Goal: Check status: Check status

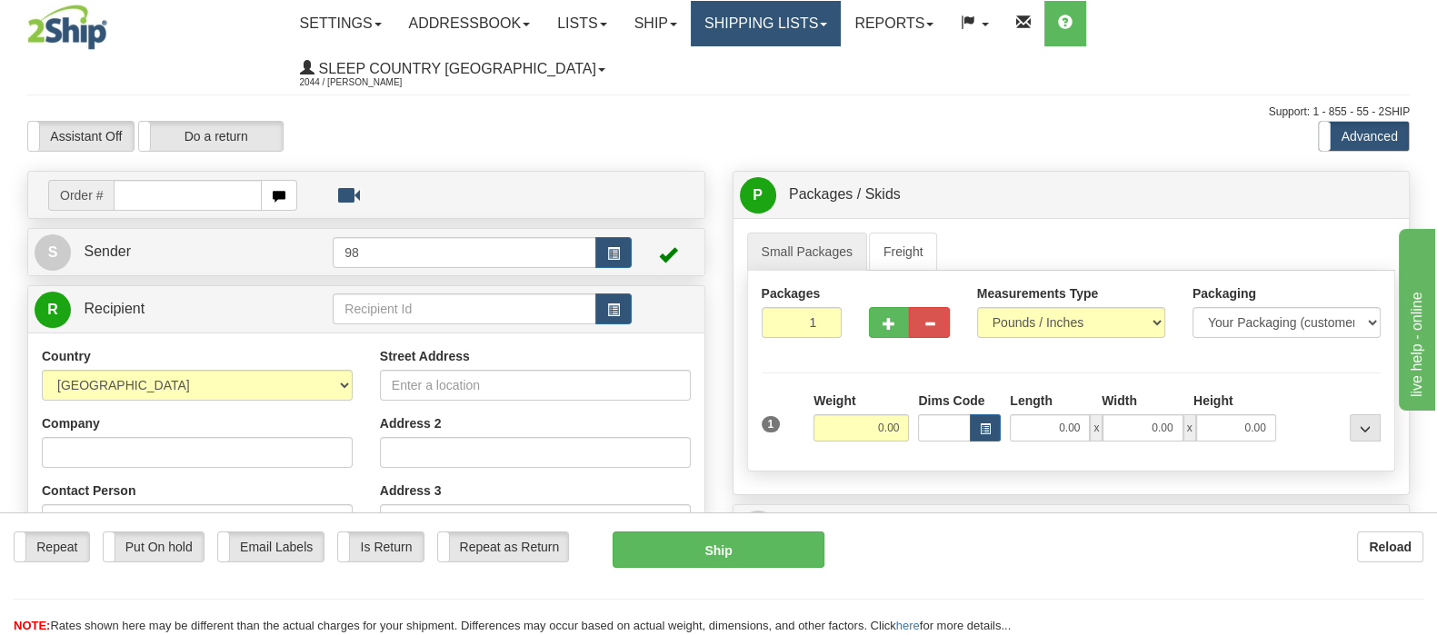
click at [841, 35] on link "Shipping lists" at bounding box center [766, 23] width 150 height 45
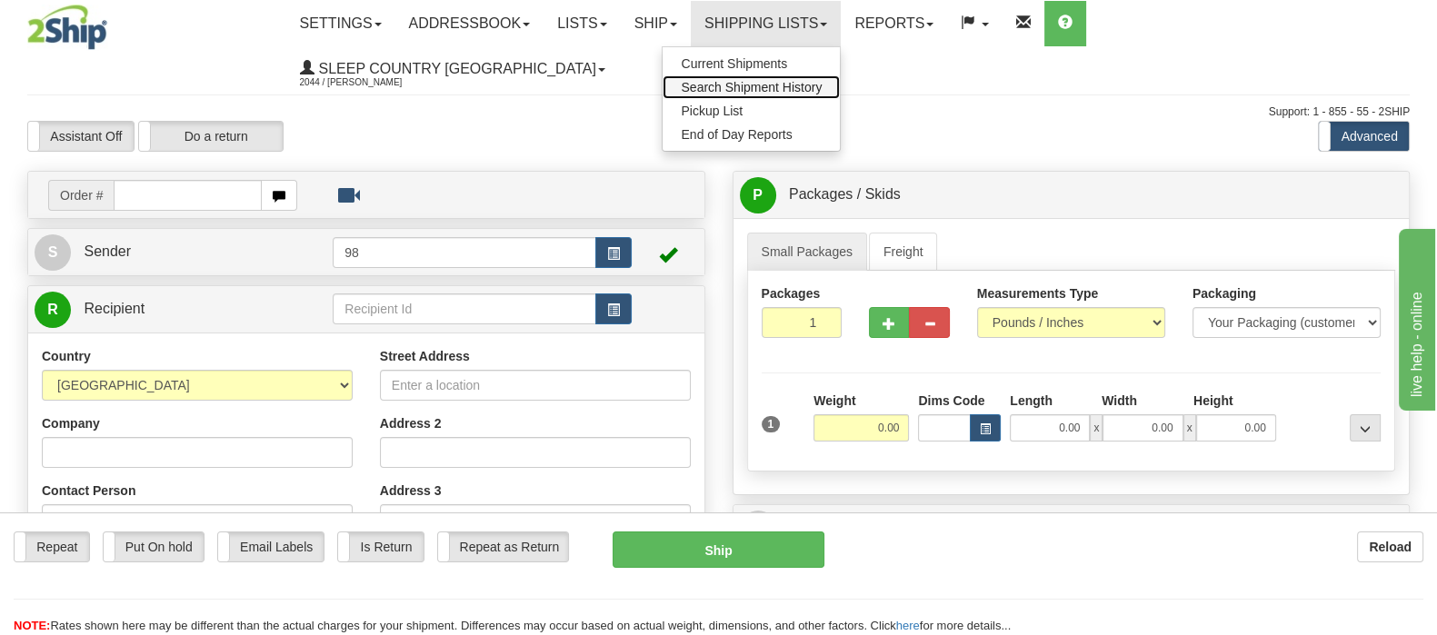
click at [821, 93] on span "Search Shipment History" at bounding box center [751, 87] width 141 height 15
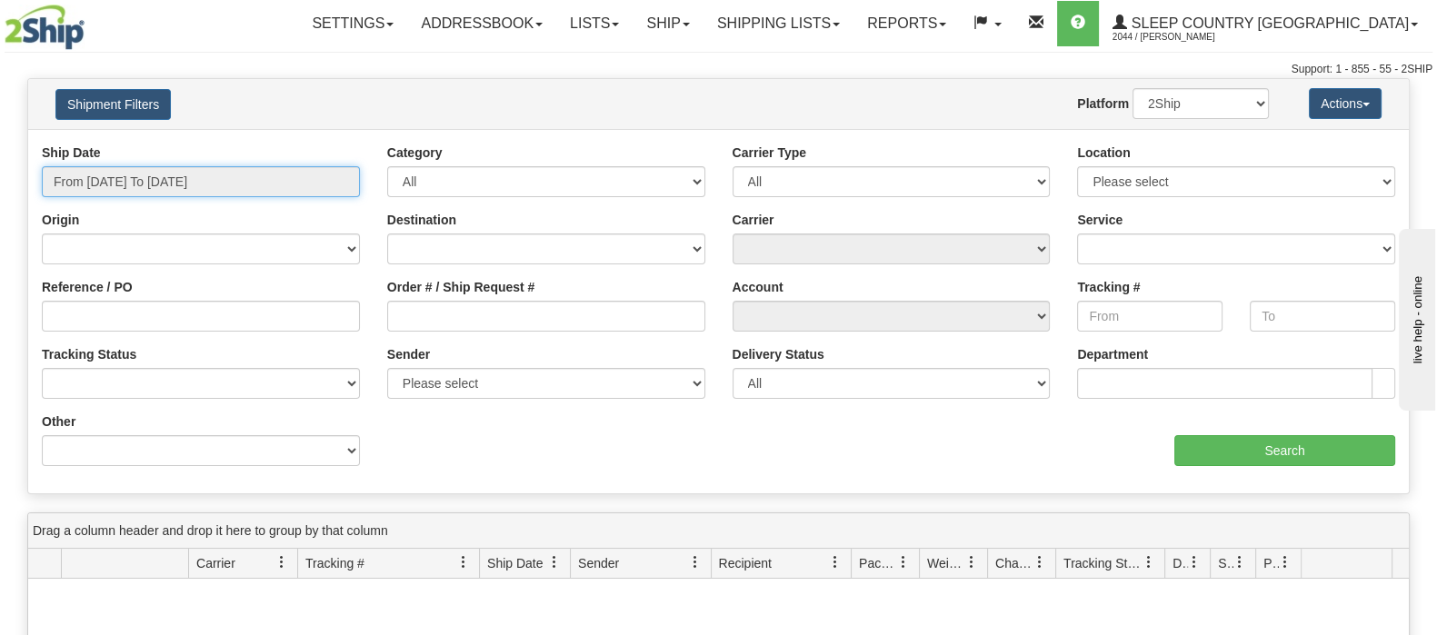
click at [166, 170] on input "From 08/19/2025 To 08/20/2025" at bounding box center [201, 181] width 318 height 31
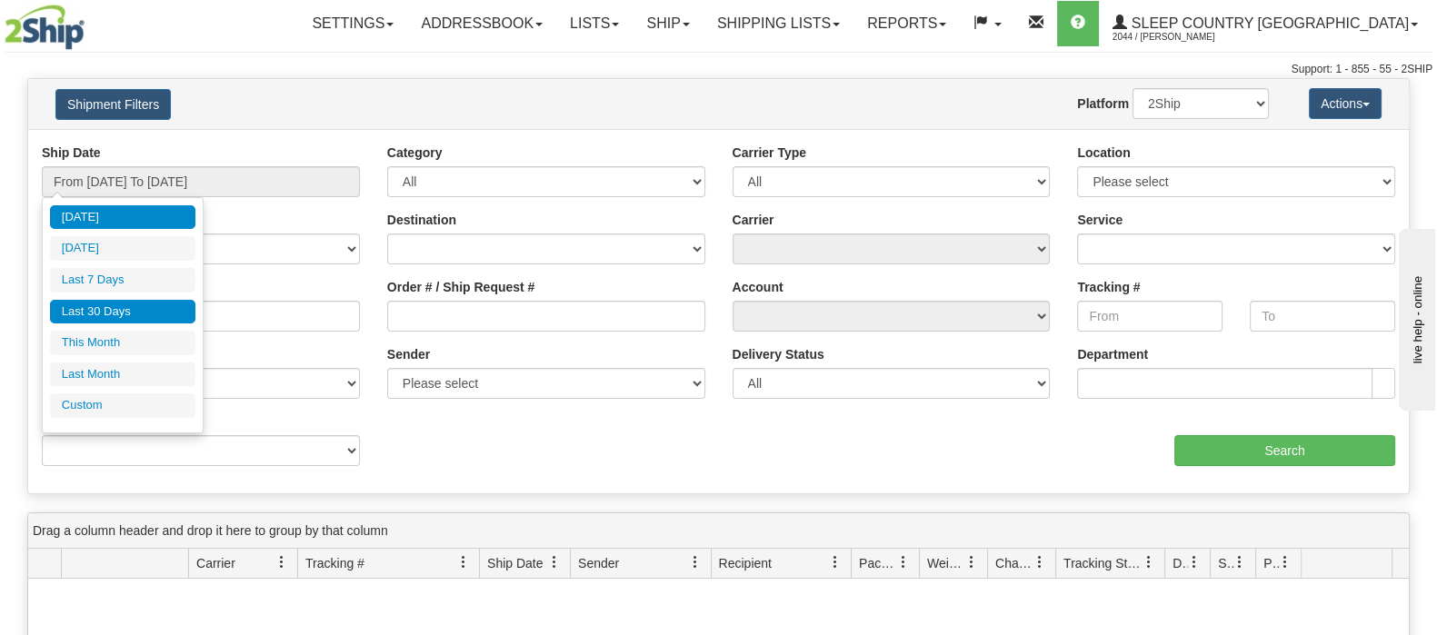
click at [123, 300] on li "Last 30 Days" at bounding box center [122, 312] width 145 height 25
type input "From 07/22/2025 To 08/20/2025"
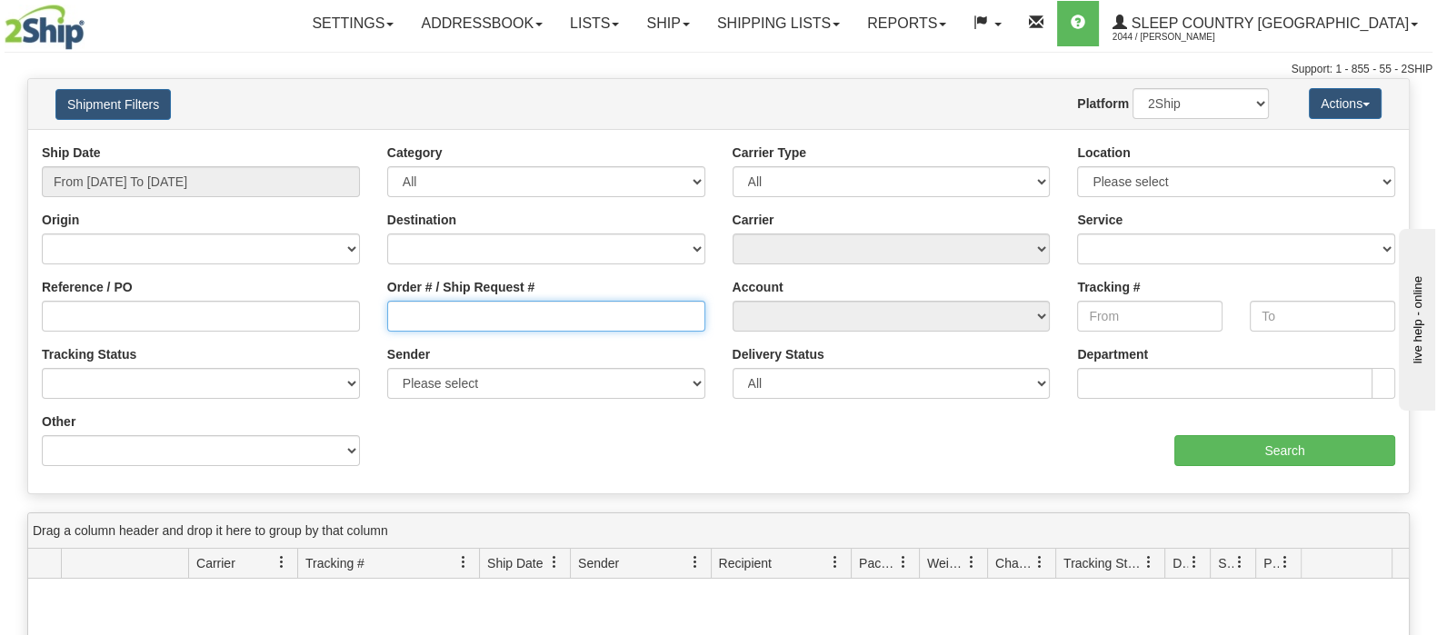
click at [562, 307] on input "Order # / Ship Request #" at bounding box center [546, 316] width 318 height 31
paste input "9002I011942"
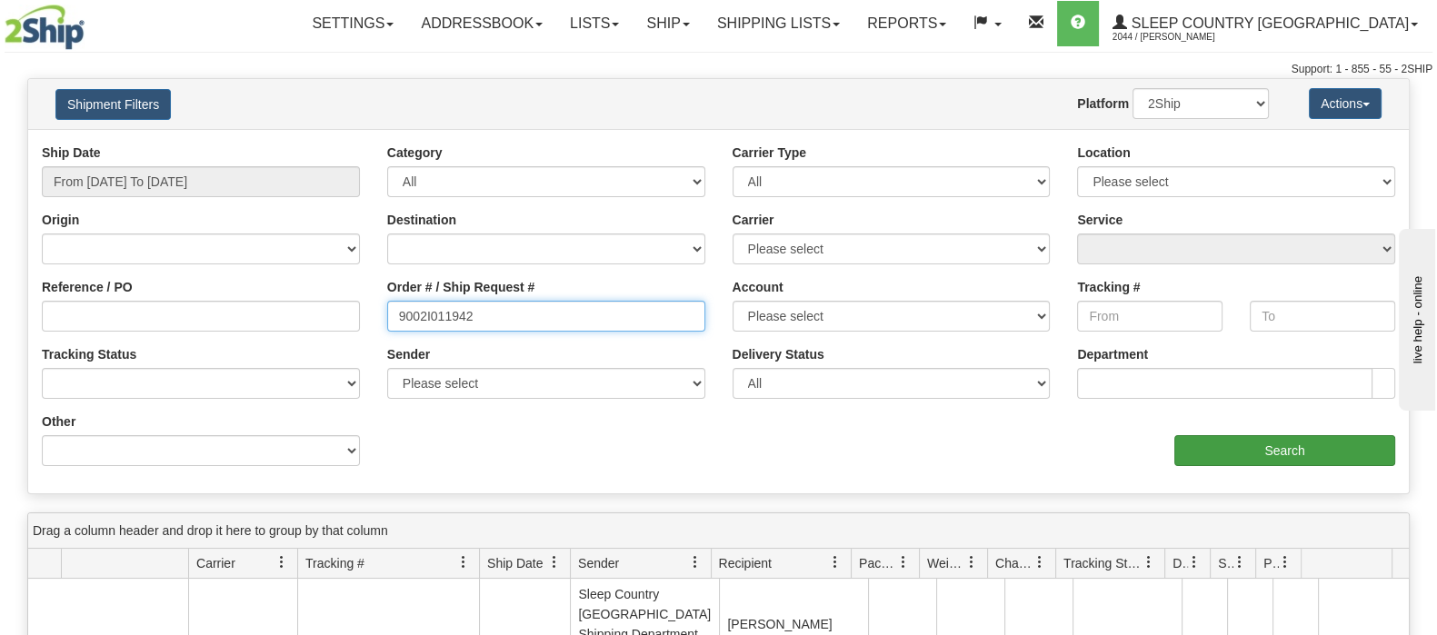
type input "9002I011942"
click at [1203, 447] on input "Search" at bounding box center [1284, 450] width 221 height 31
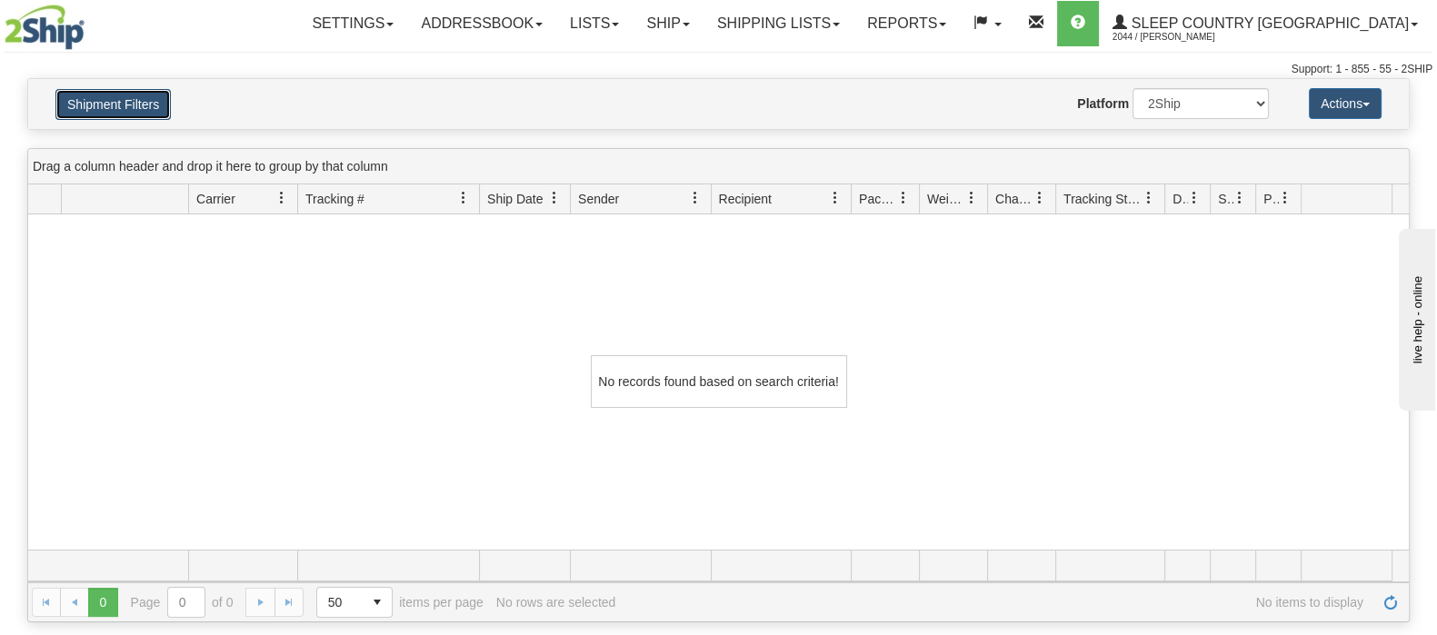
click at [126, 94] on button "Shipment Filters" at bounding box center [112, 104] width 115 height 31
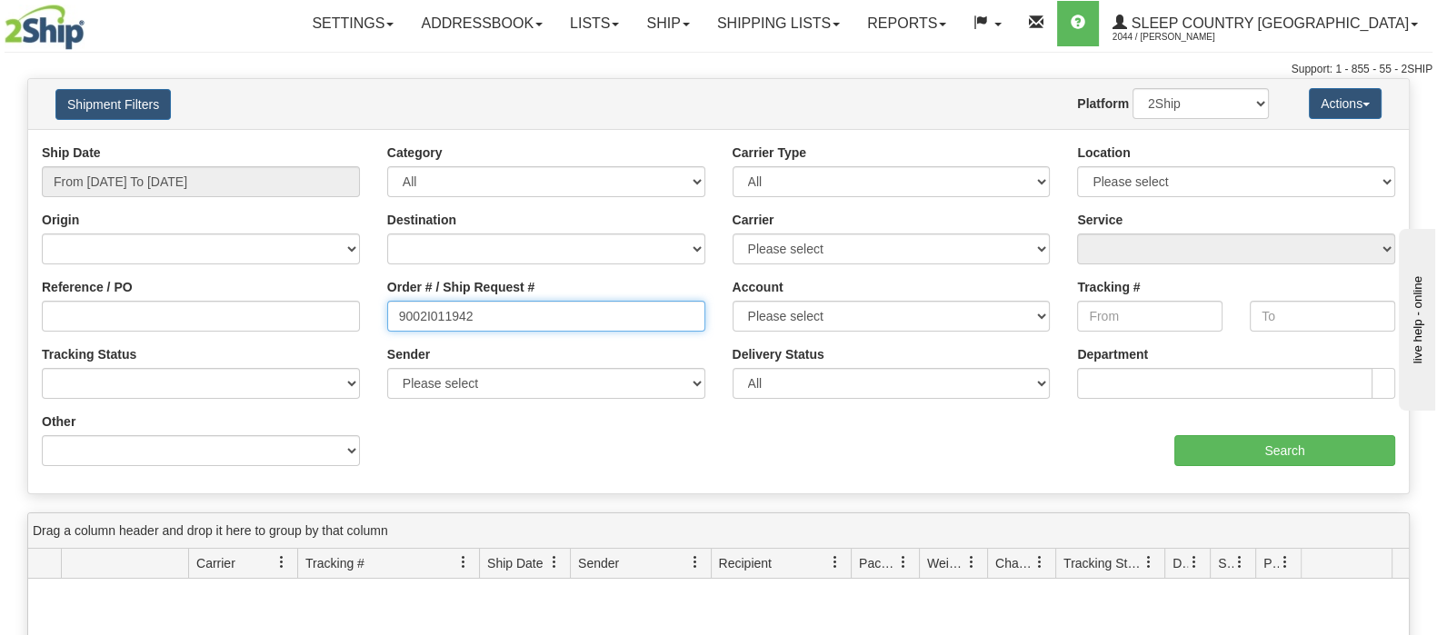
drag, startPoint x: 546, startPoint y: 321, endPoint x: 371, endPoint y: 330, distance: 175.6
click at [371, 144] on div "Reference / PO Order # / Ship Request # 9002I011942 Account Please select Canad…" at bounding box center [718, 144] width 1380 height 0
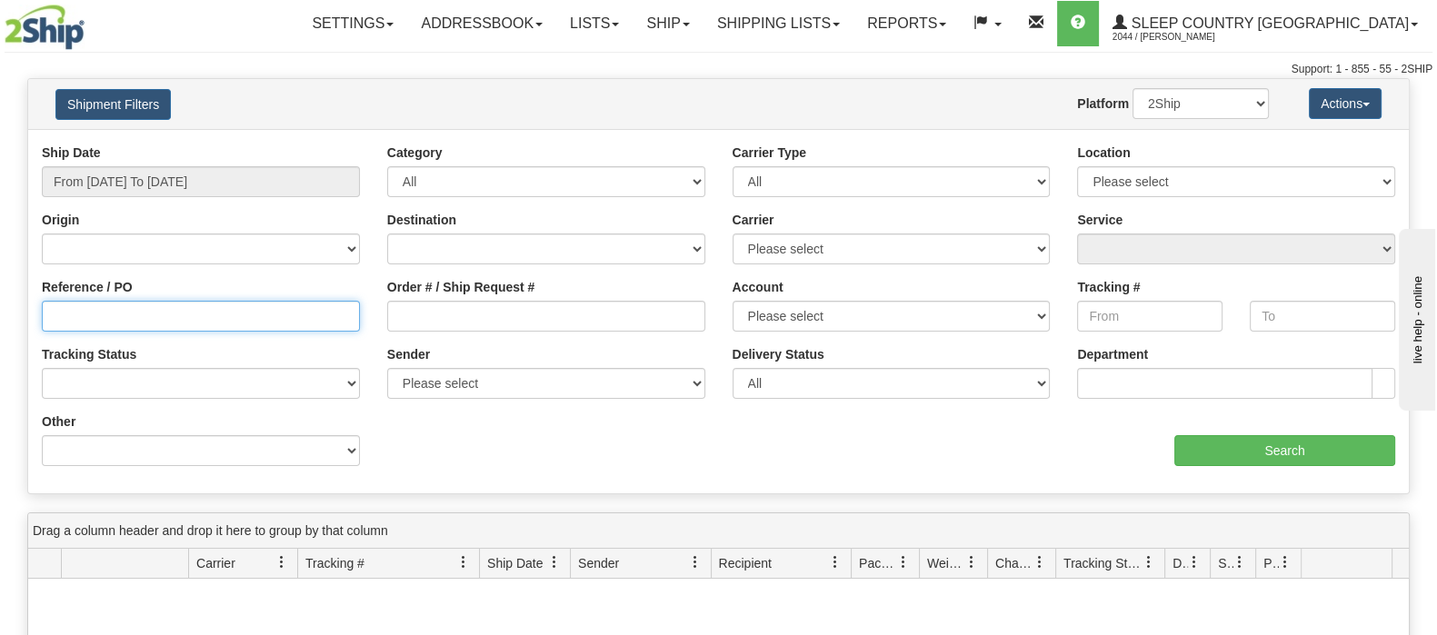
click at [304, 323] on input "Reference / PO" at bounding box center [201, 316] width 318 height 31
paste input "9002I011942"
type input "9002I011942"
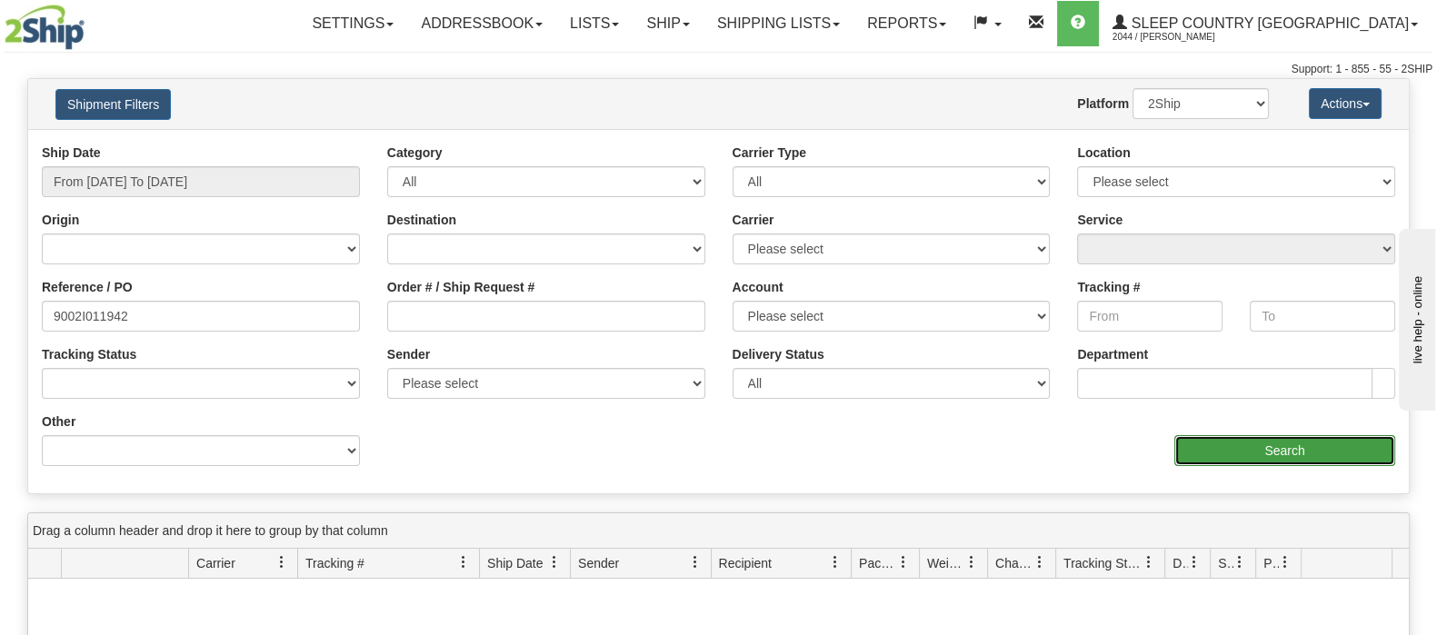
click at [1286, 453] on input "Search" at bounding box center [1284, 450] width 221 height 31
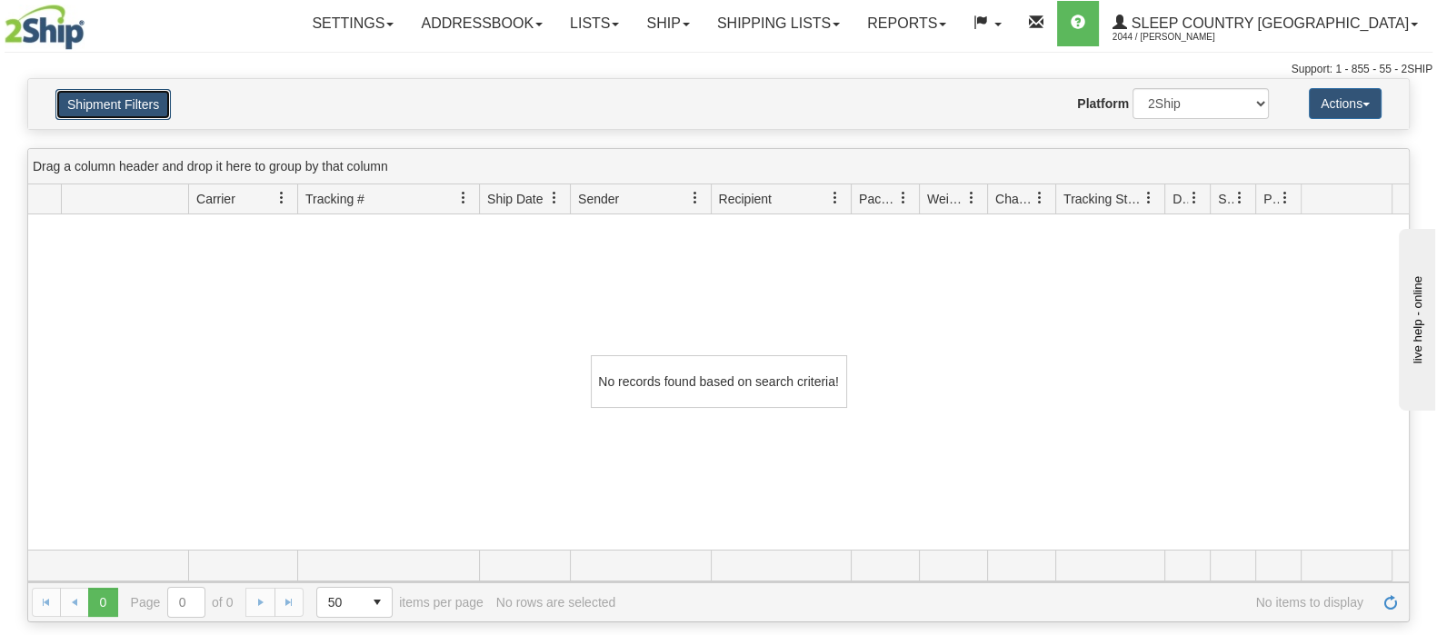
click at [142, 95] on button "Shipment Filters" at bounding box center [112, 104] width 115 height 31
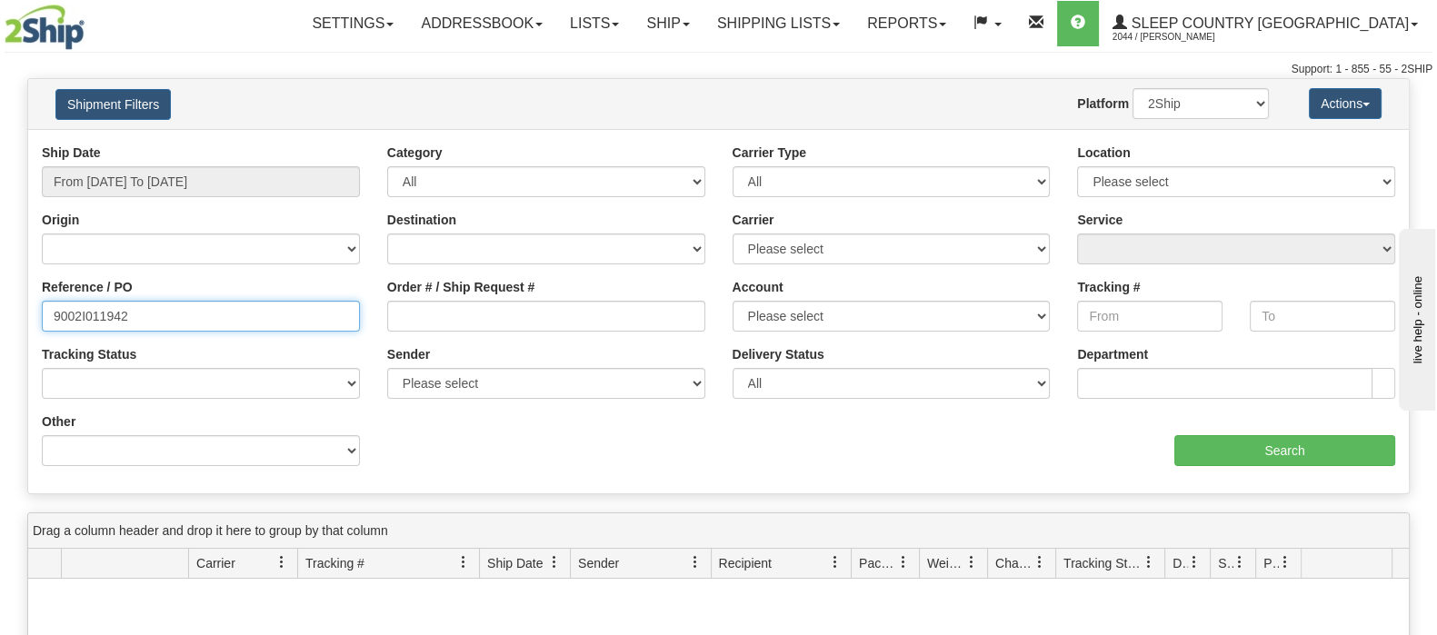
click at [0, 304] on html "Upgrade Account Cancel Toggle navigation Settings New Senders" at bounding box center [718, 317] width 1437 height 635
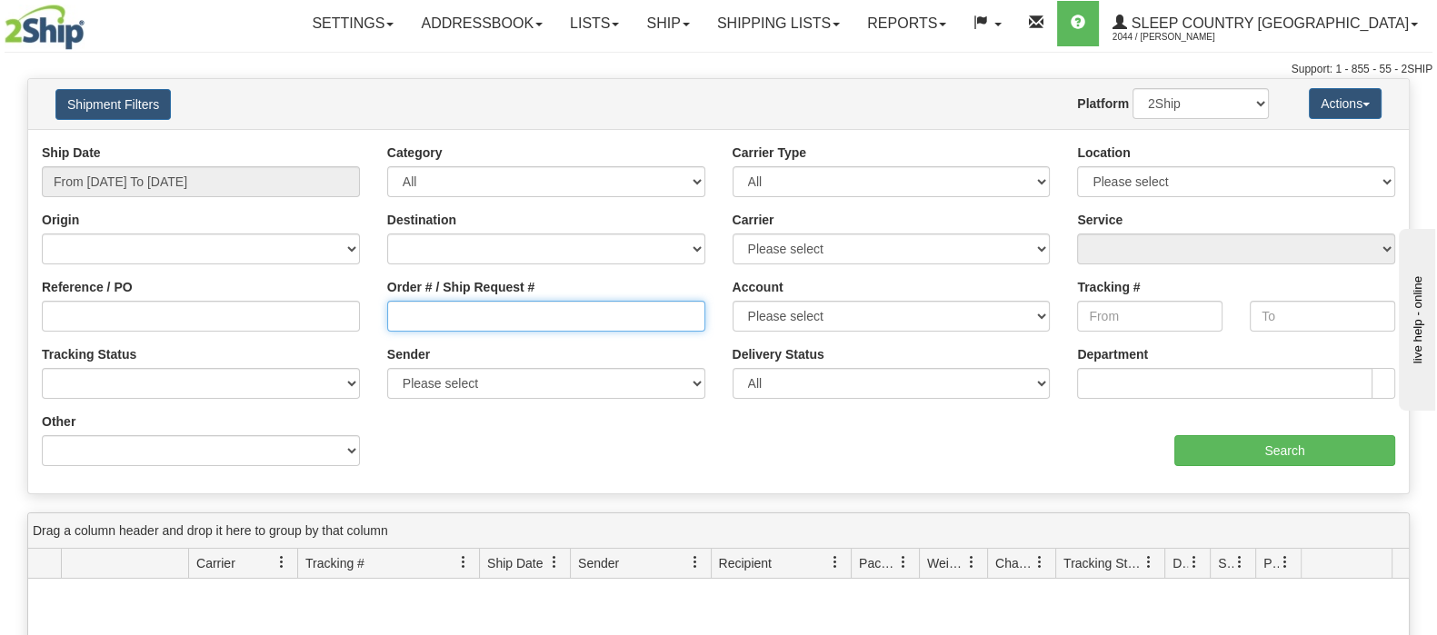
click at [469, 306] on input "Order # / Ship Request #" at bounding box center [546, 316] width 318 height 31
click at [473, 322] on input "Order # / Ship Request #" at bounding box center [546, 316] width 318 height 31
paste input "9000H912729"
type input "9000H912729"
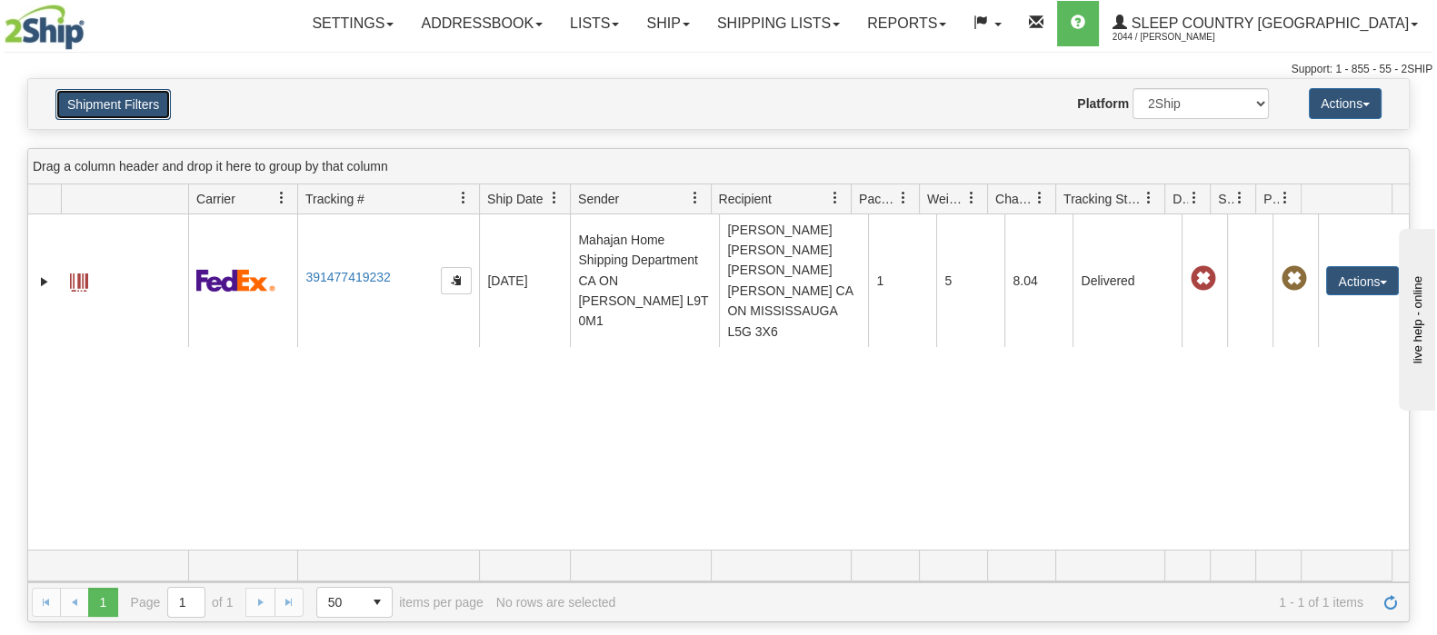
click at [133, 103] on button "Shipment Filters" at bounding box center [112, 104] width 115 height 31
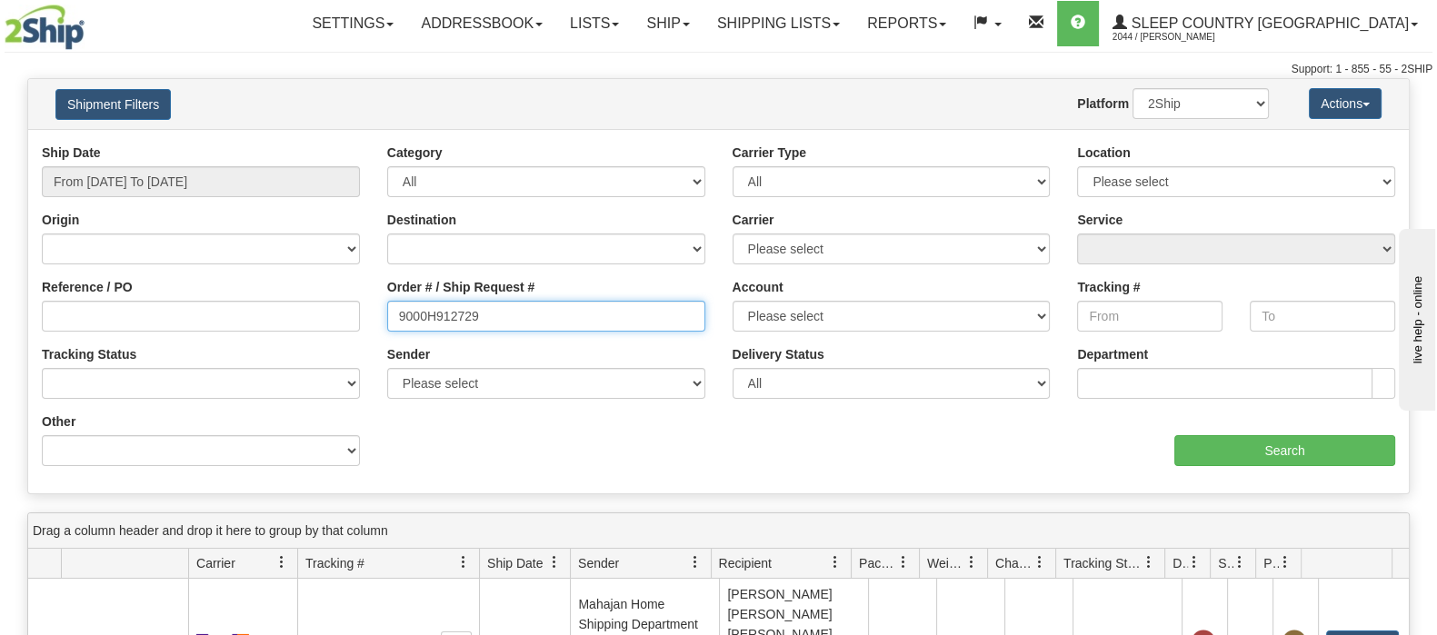
drag, startPoint x: 479, startPoint y: 315, endPoint x: 281, endPoint y: 317, distance: 198.1
click at [281, 144] on div "Reference / PO Order # / Ship Request # 9000H912729 Account Please select Canad…" at bounding box center [718, 144] width 1380 height 0
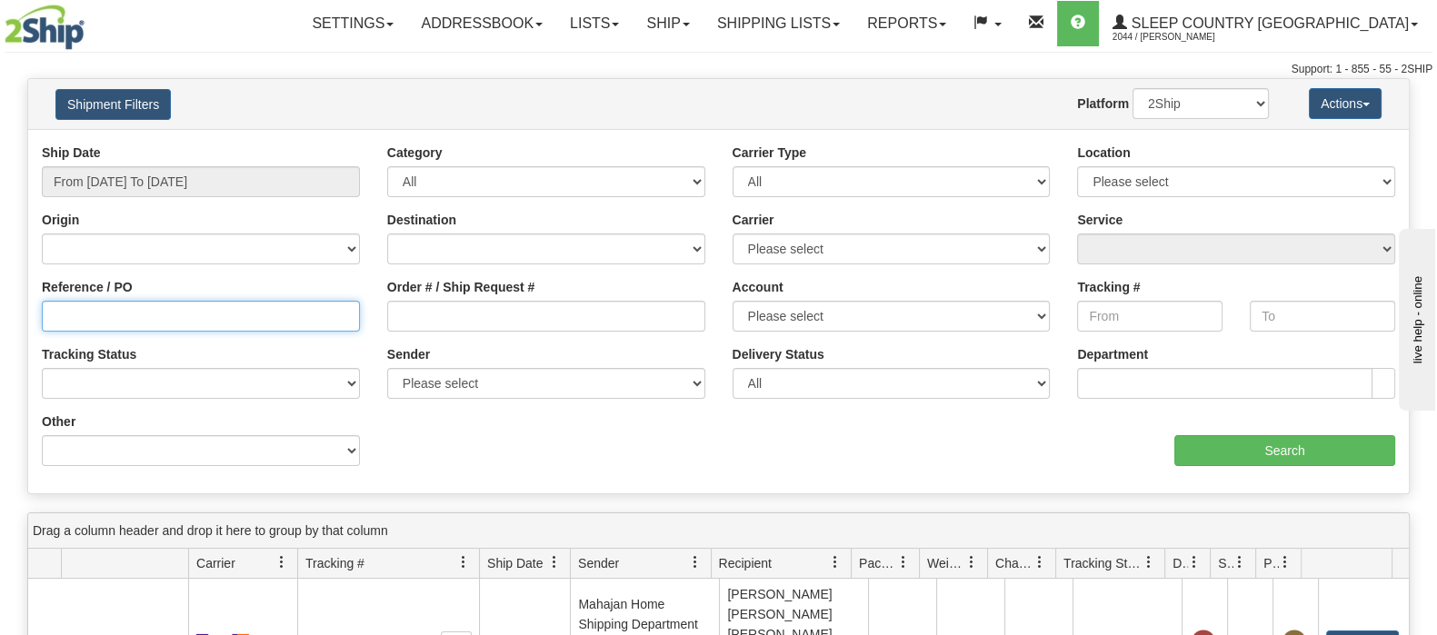
click at [242, 322] on input "Reference / PO" at bounding box center [201, 316] width 318 height 31
paste input "1015545"
type input "1015545"
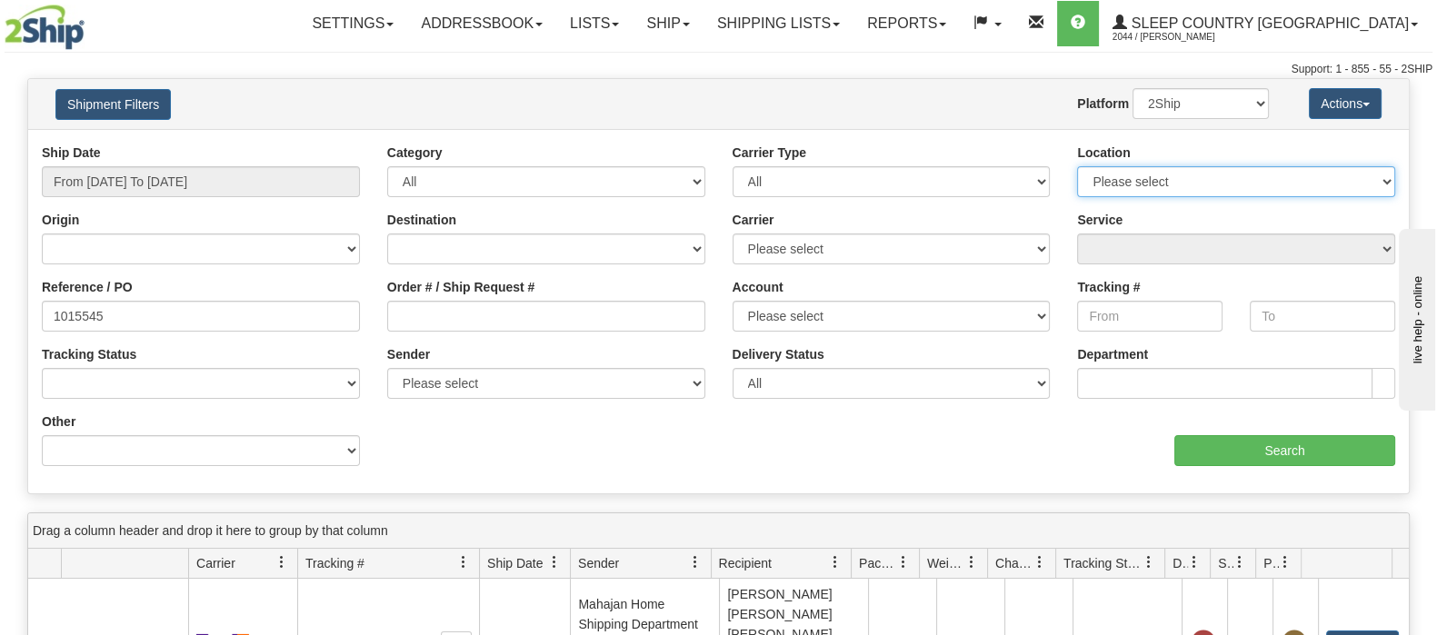
click at [1246, 175] on select "Please select Old Toronto DC 921 922 93 94 97 390 915 916 98 902 95 96 90 91 92…" at bounding box center [1236, 181] width 318 height 31
drag, startPoint x: 1259, startPoint y: 178, endPoint x: 1249, endPoint y: 192, distance: 16.9
click at [1259, 179] on select "Please select Old Toronto DC 921 922 93 94 97 390 915 916 98 902 95 96 90 91 92…" at bounding box center [1236, 181] width 318 height 31
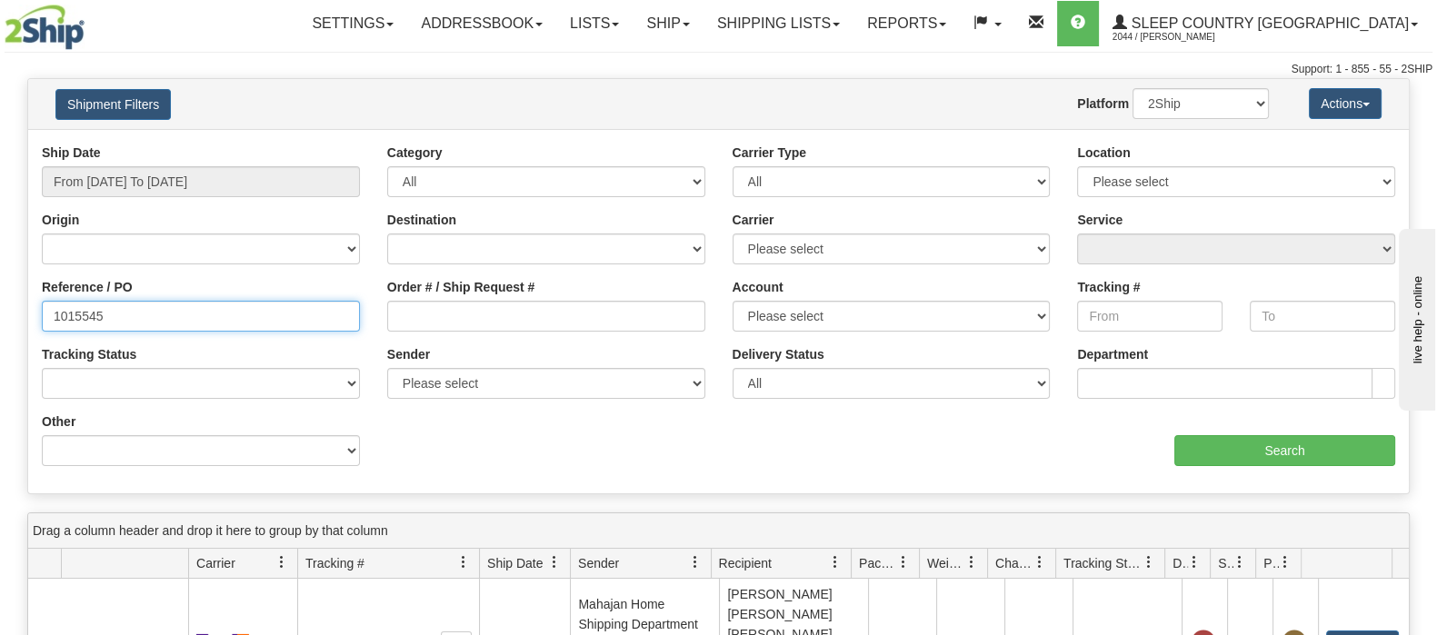
drag, startPoint x: 177, startPoint y: 315, endPoint x: -150, endPoint y: 314, distance: 327.1
click at [0, 314] on html "Upgrade Account Cancel Toggle navigation Settings New Senders" at bounding box center [718, 317] width 1437 height 635
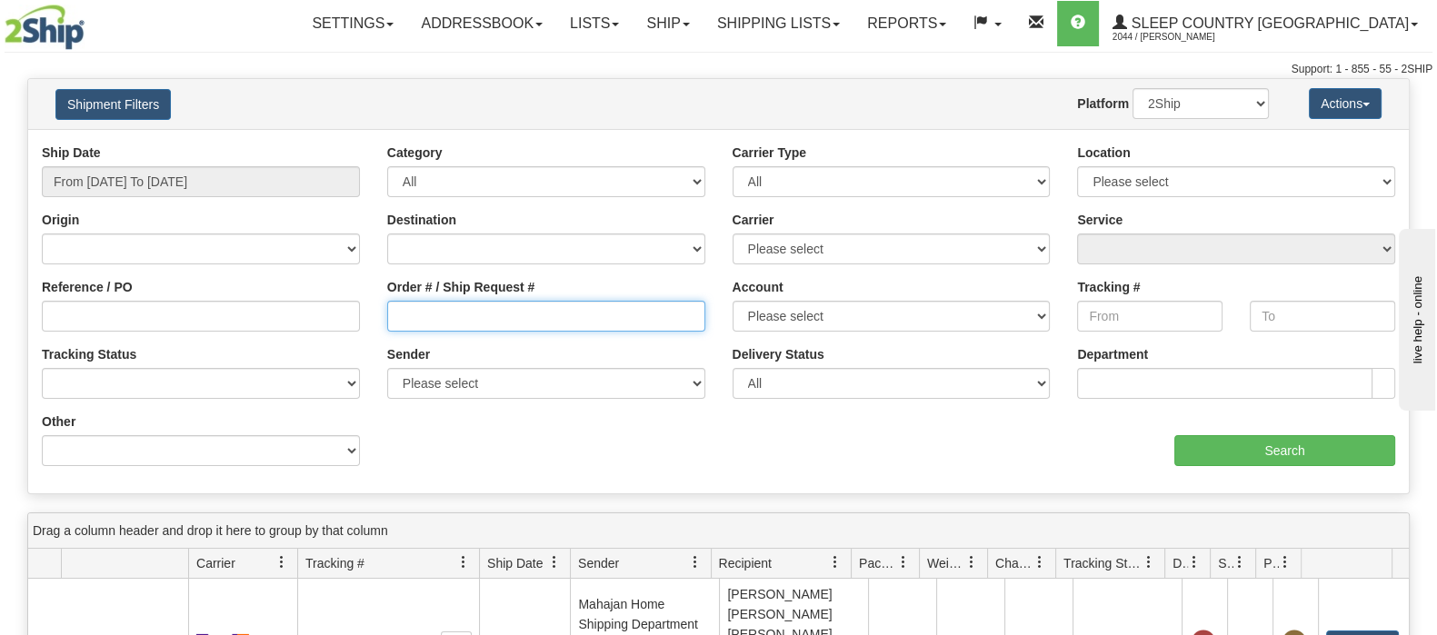
click at [515, 320] on input "Order # / Ship Request #" at bounding box center [546, 316] width 318 height 31
paste input "9000H963197"
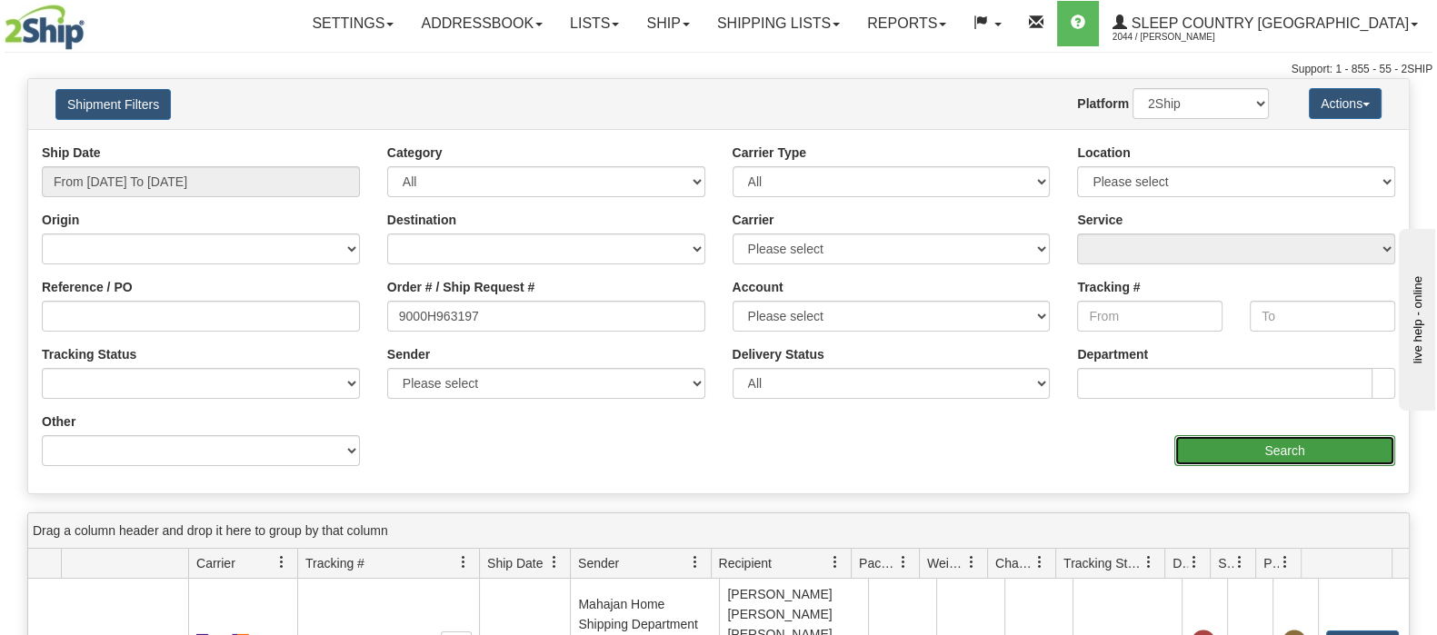
click at [1209, 454] on input "Search" at bounding box center [1284, 450] width 221 height 31
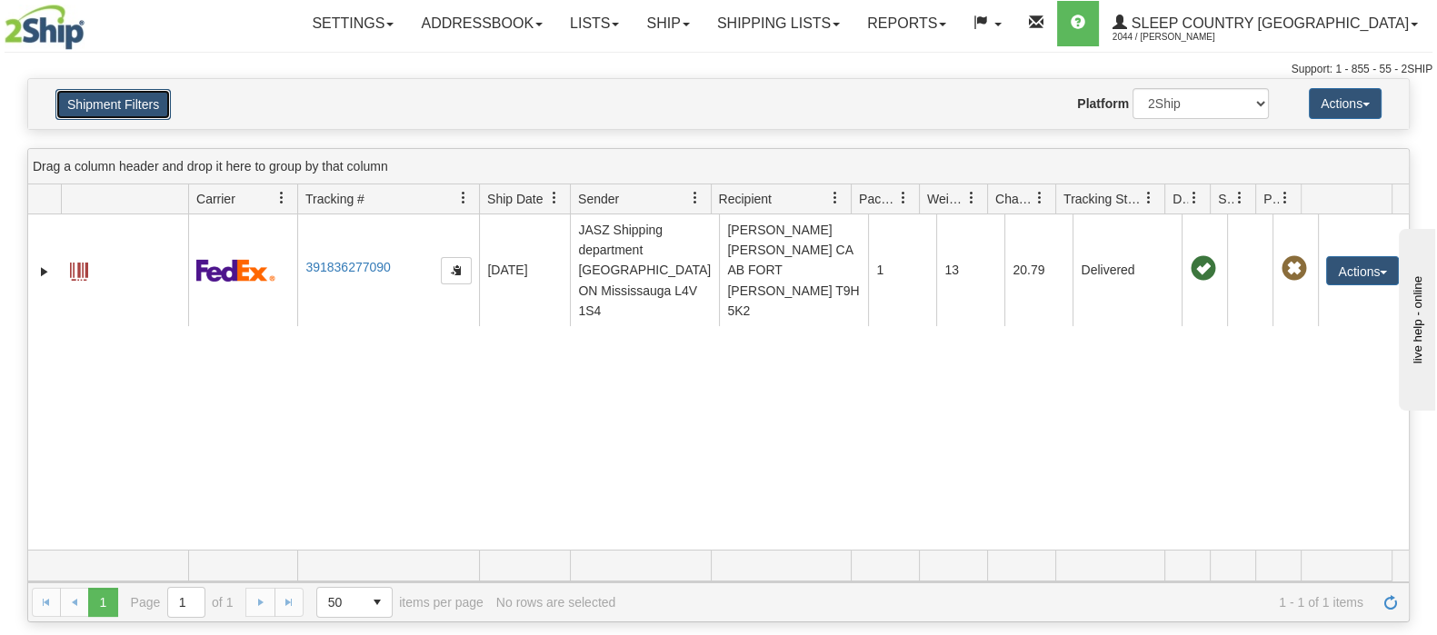
click at [132, 111] on button "Shipment Filters" at bounding box center [112, 104] width 115 height 31
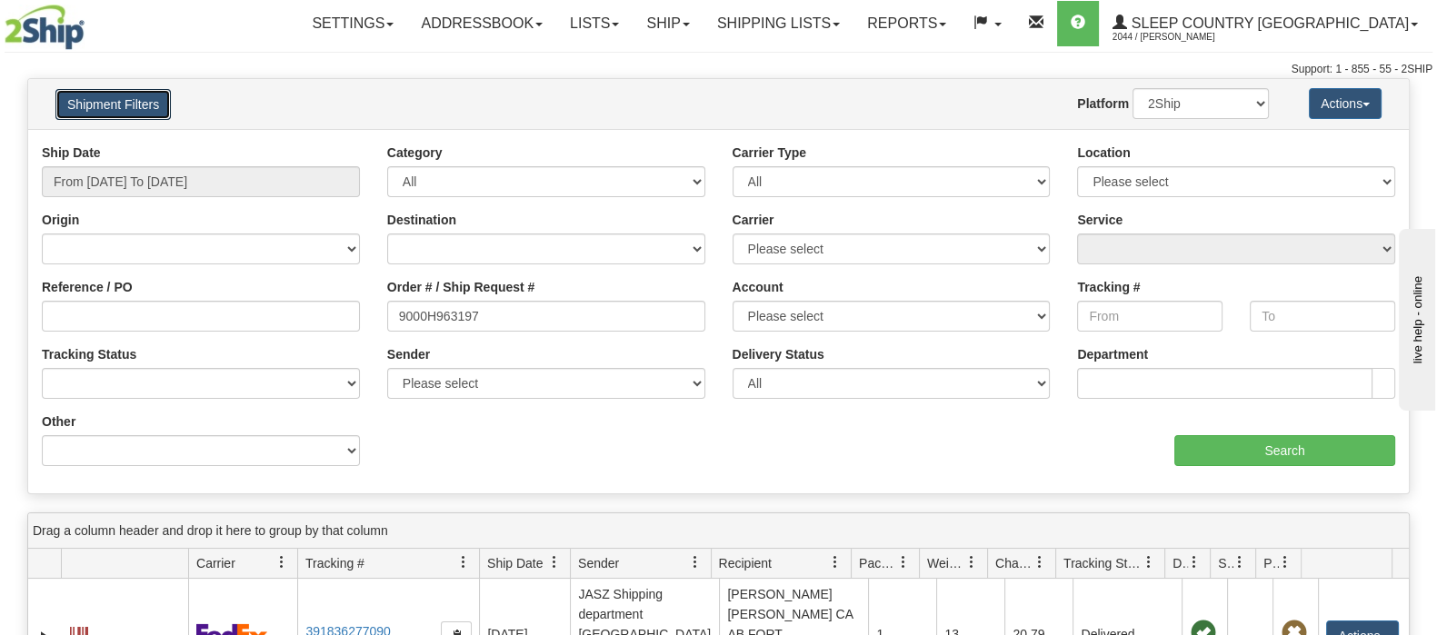
scroll to position [226, 0]
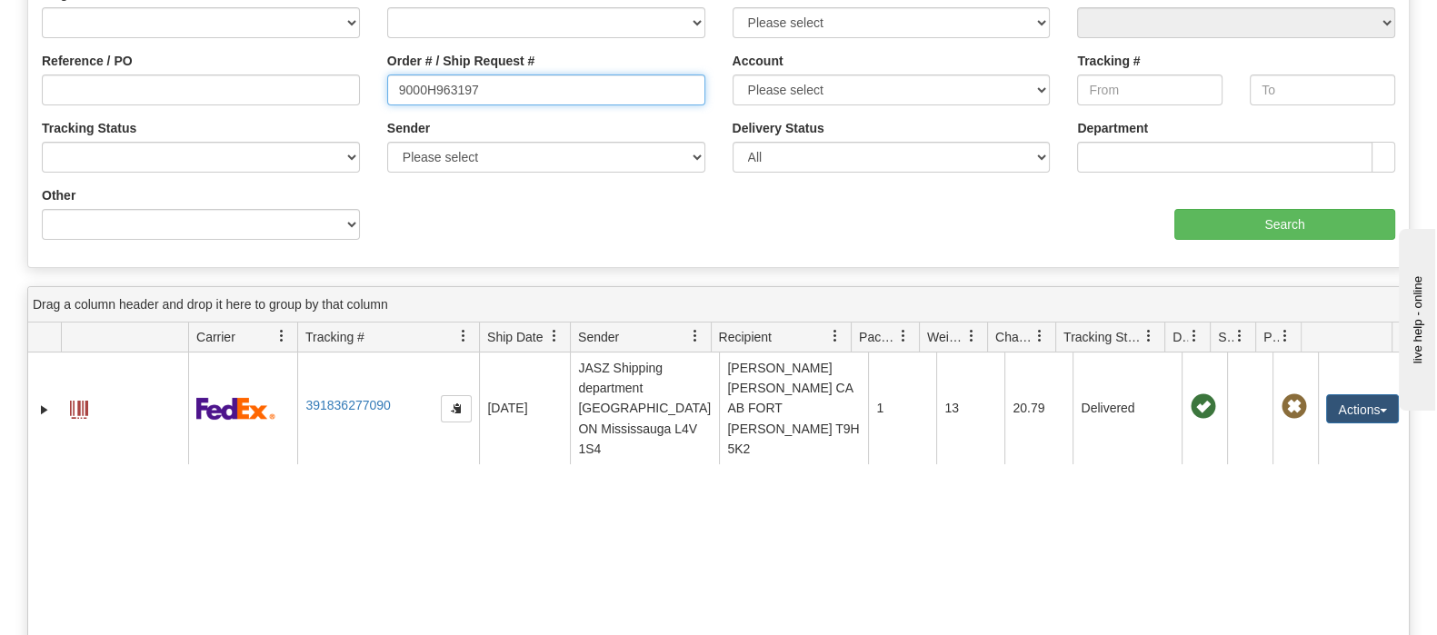
paste input "92992"
type input "9000H992992"
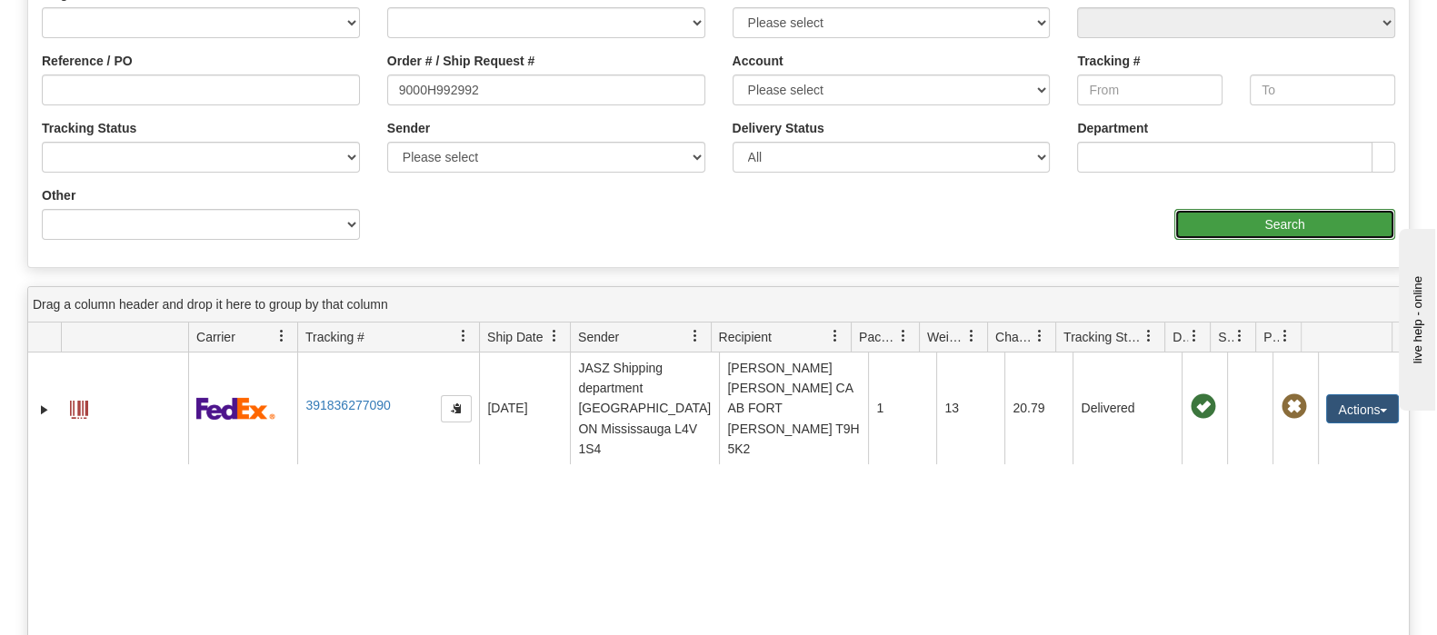
click at [1270, 228] on input "Search" at bounding box center [1284, 224] width 221 height 31
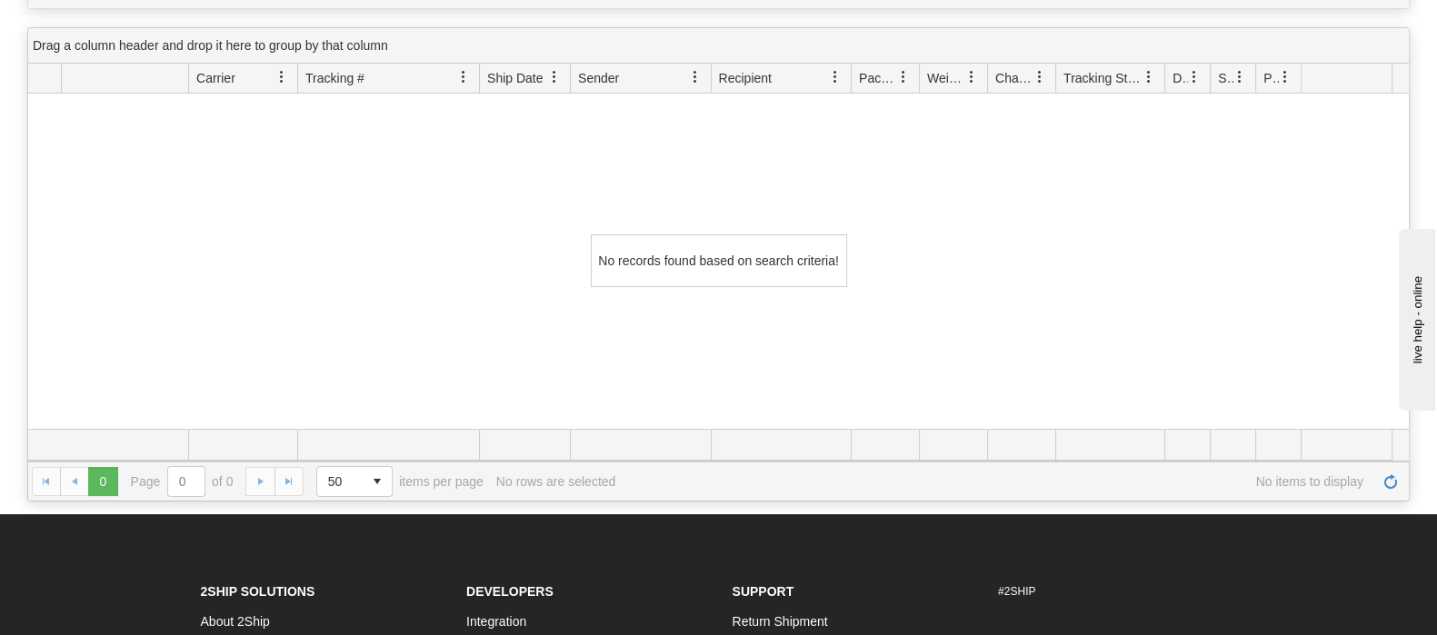
scroll to position [0, 0]
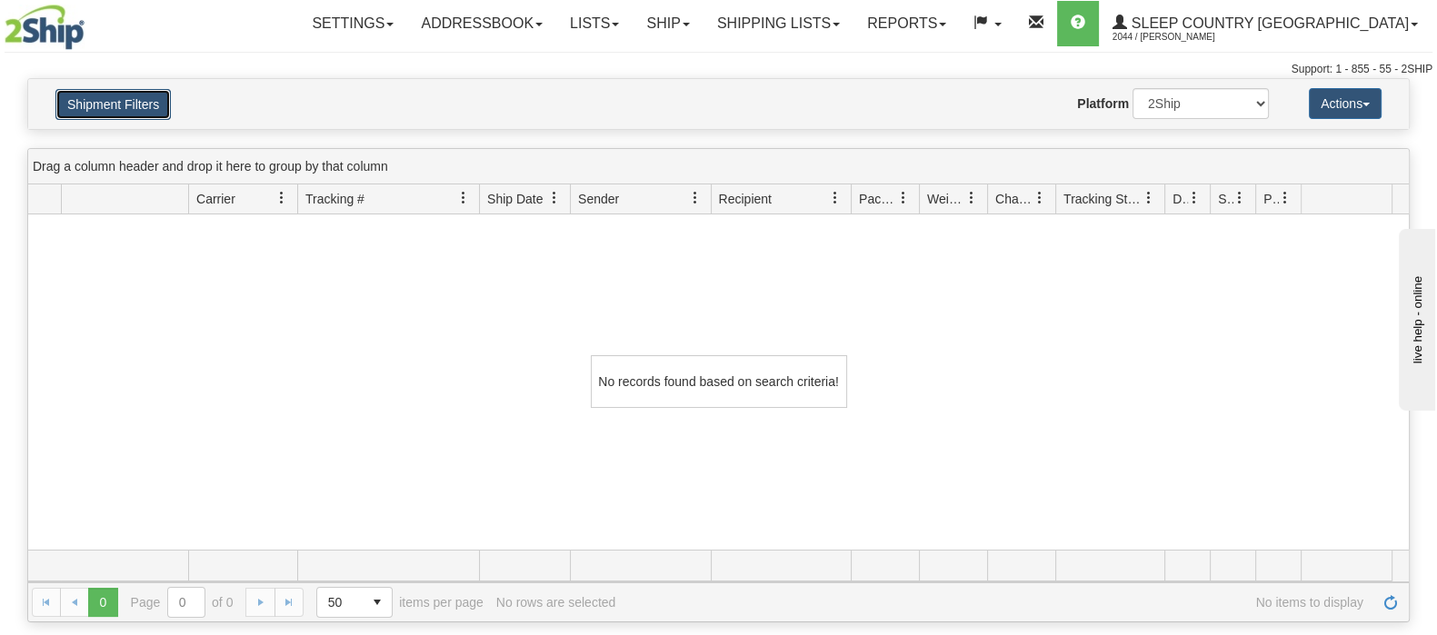
click at [152, 102] on button "Shipment Filters" at bounding box center [112, 104] width 115 height 31
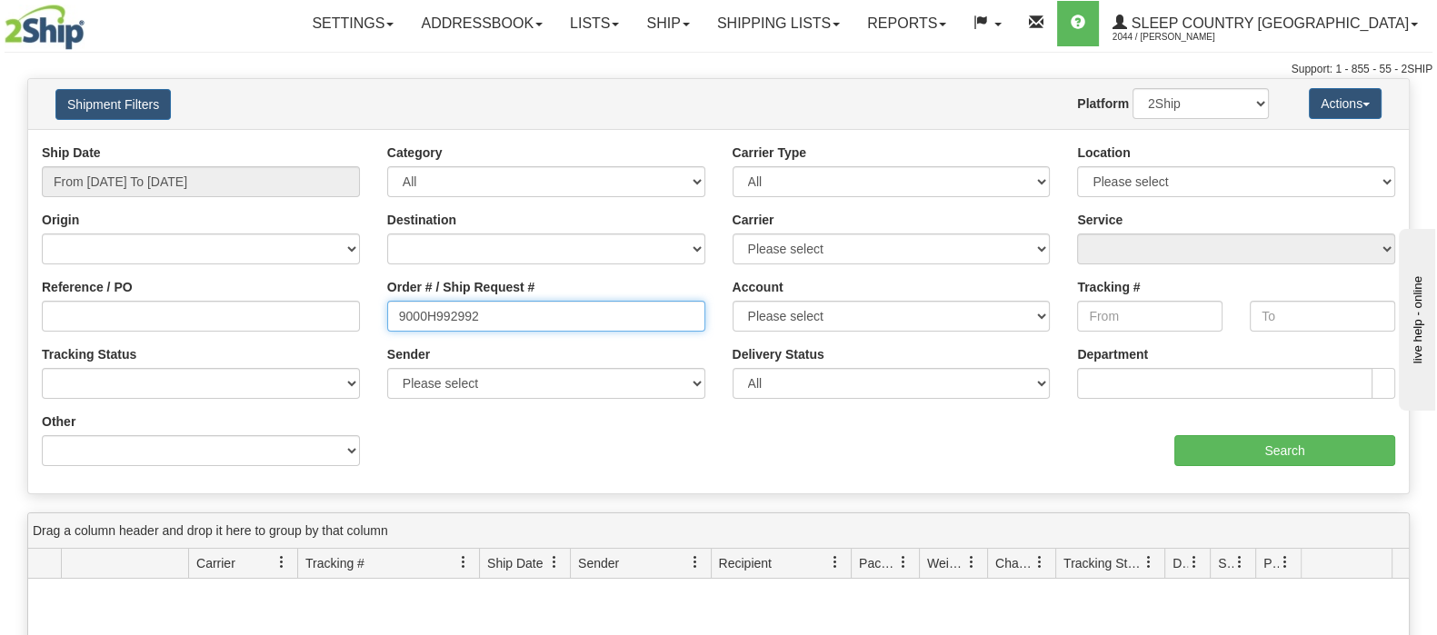
drag, startPoint x: 442, startPoint y: 323, endPoint x: 371, endPoint y: 320, distance: 71.0
click at [371, 144] on div "Reference / PO Order # / Ship Request # 9000H992992 Account Please select Canad…" at bounding box center [718, 144] width 1380 height 0
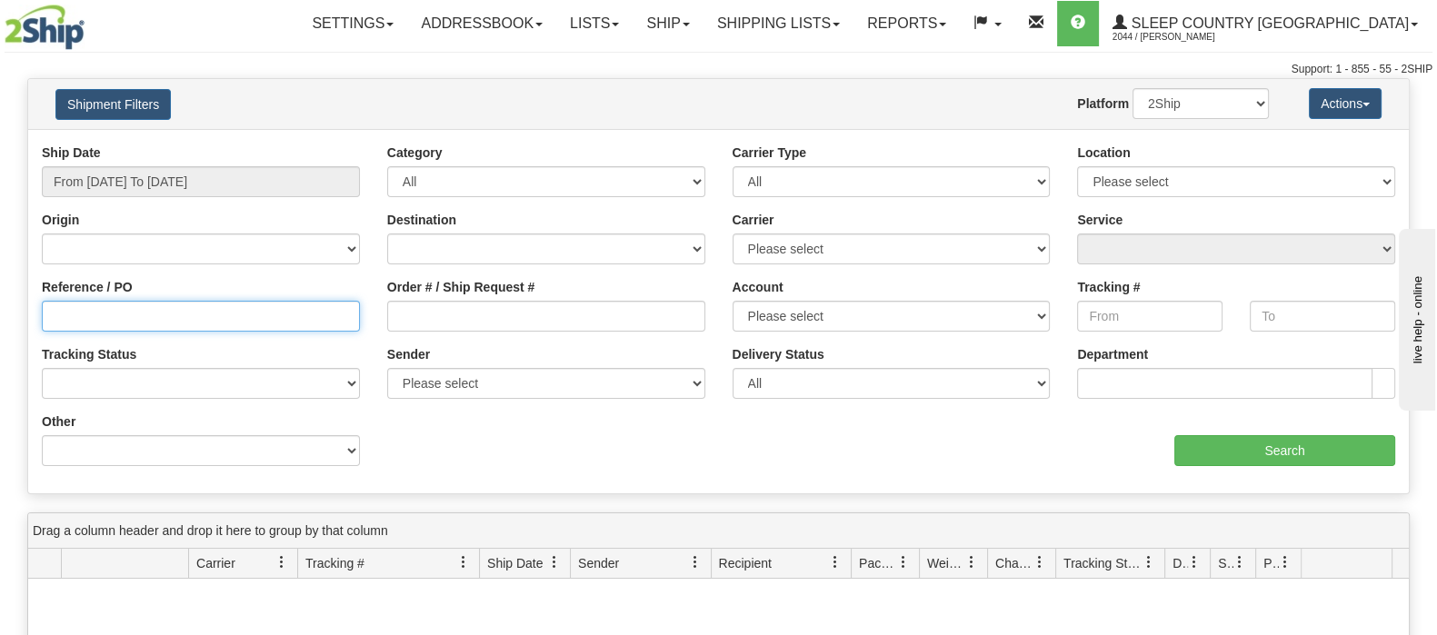
click at [318, 328] on input "Reference / PO" at bounding box center [201, 316] width 318 height 31
paste input "9000H992992"
type input "9000H992992"
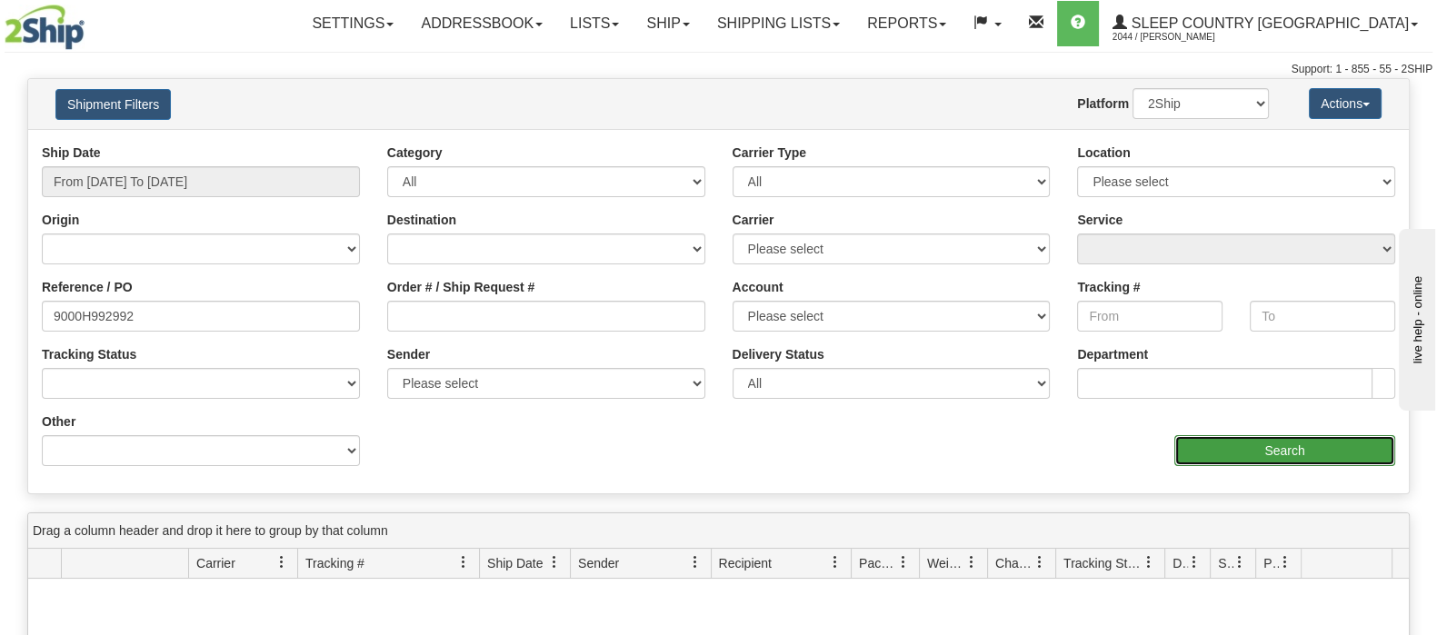
click at [1176, 458] on input "Search" at bounding box center [1284, 450] width 221 height 31
